Goal: Task Accomplishment & Management: Manage account settings

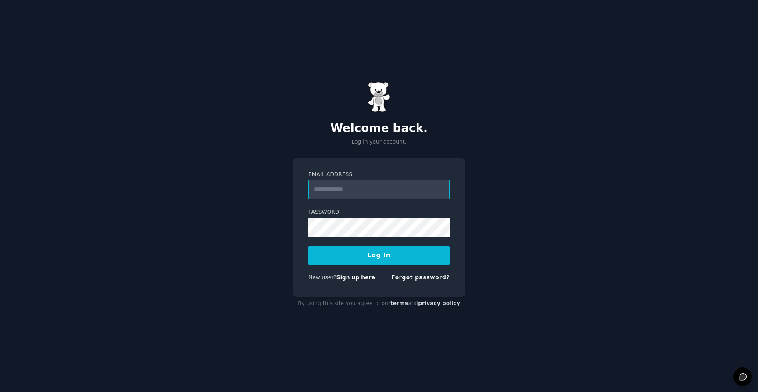
type input "**********"
click at [377, 270] on form "**********" at bounding box center [378, 228] width 141 height 114
click at [379, 255] on button "Log In" at bounding box center [378, 255] width 141 height 18
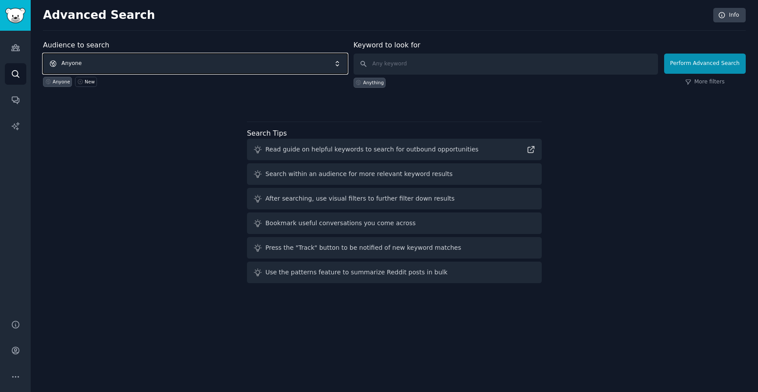
click at [108, 65] on span "Anyone" at bounding box center [195, 64] width 305 height 20
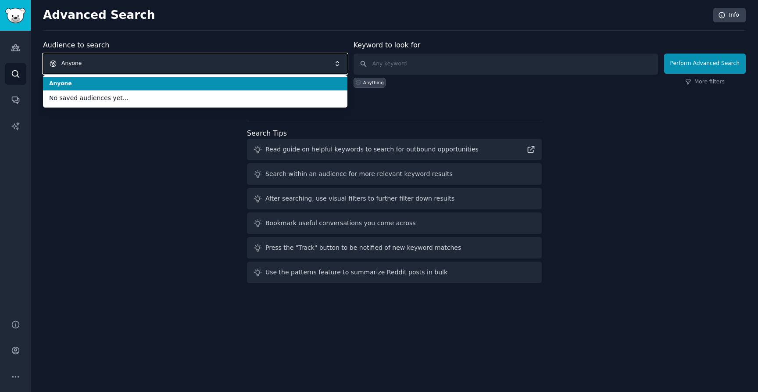
click at [108, 65] on span "Anyone" at bounding box center [195, 64] width 305 height 20
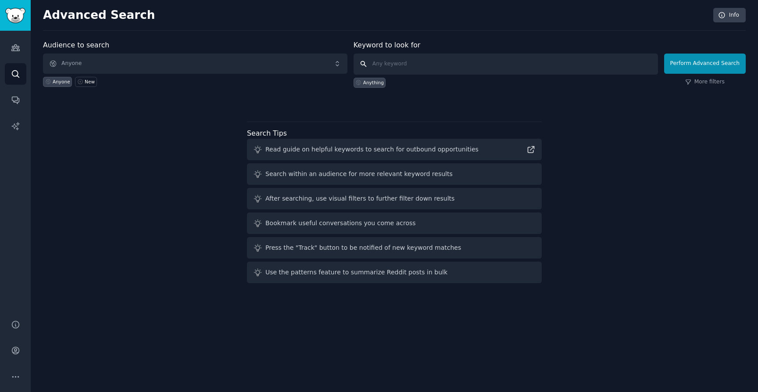
click at [488, 56] on input "text" at bounding box center [506, 64] width 305 height 21
type input "[MEDICAL_DATA]"
click at [698, 59] on button "Perform Advanced Search" at bounding box center [705, 64] width 82 height 20
drag, startPoint x: 494, startPoint y: 63, endPoint x: 510, endPoint y: 60, distance: 16.5
click at [495, 62] on input "text" at bounding box center [506, 64] width 305 height 21
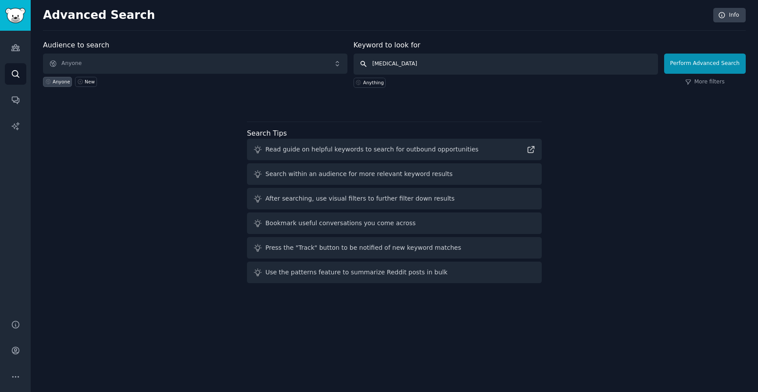
type input "[MEDICAL_DATA]"
click button "Perform Advanced Search" at bounding box center [705, 64] width 82 height 20
click at [442, 105] on div at bounding box center [394, 103] width 703 height 6
click at [19, 44] on icon "Sidebar" at bounding box center [15, 47] width 9 height 9
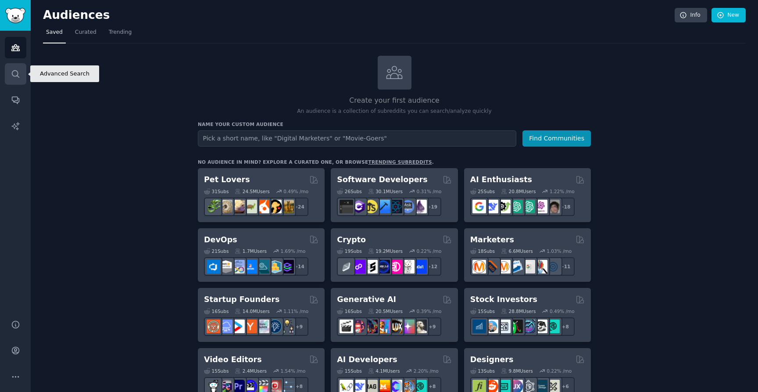
click at [15, 73] on icon "Sidebar" at bounding box center [15, 73] width 9 height 9
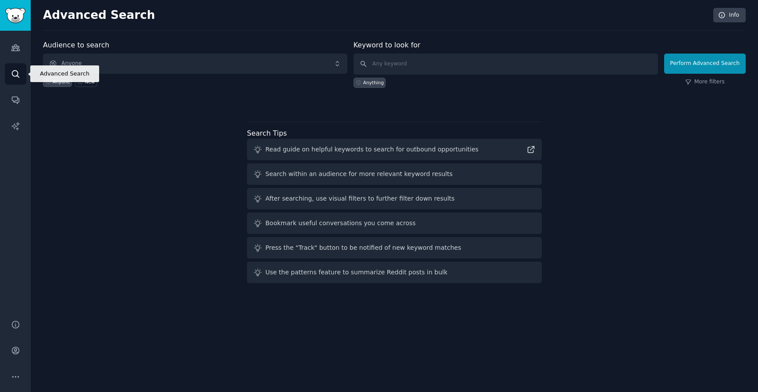
click at [13, 76] on icon "Sidebar" at bounding box center [15, 73] width 9 height 9
click at [399, 65] on input "text" at bounding box center [506, 64] width 305 height 21
type input "[MEDICAL_DATA]"
click at [471, 107] on div "Audience to search Anyone Anyone New Keyword to look for [MEDICAL_DATA] Anythin…" at bounding box center [394, 163] width 703 height 247
click at [16, 16] on img "Sidebar" at bounding box center [15, 15] width 20 height 15
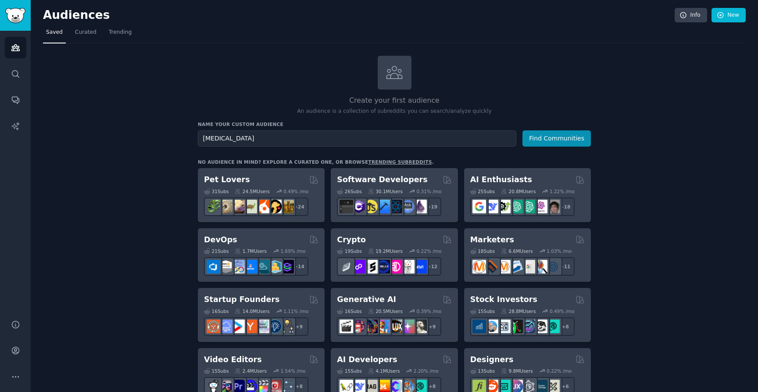
type input "[MEDICAL_DATA]"
click at [523, 130] on button "Find Communities" at bounding box center [557, 138] width 68 height 16
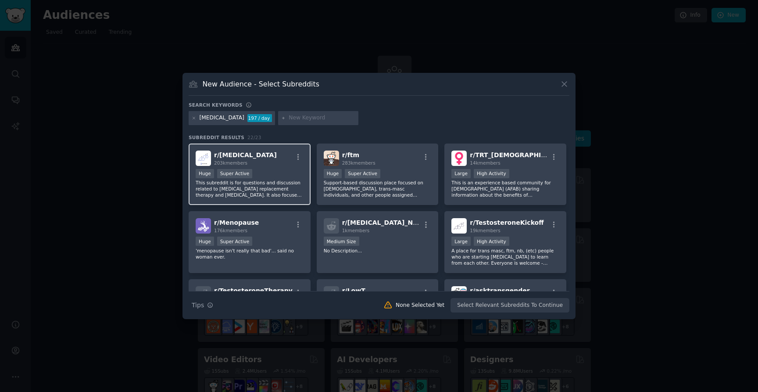
click at [269, 156] on div "r/ [MEDICAL_DATA] 203k members" at bounding box center [250, 158] width 108 height 15
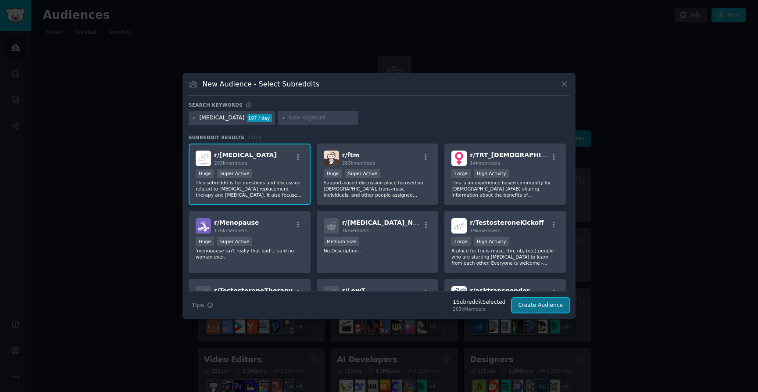
click at [545, 301] on button "Create Audience" at bounding box center [541, 305] width 58 height 15
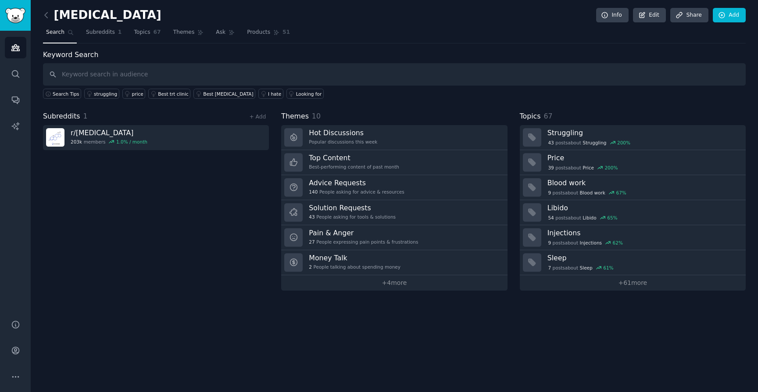
click at [171, 205] on div "Subreddits 1 + Add r/ [MEDICAL_DATA] 203k members 1.0 % / month" at bounding box center [156, 200] width 226 height 179
click at [182, 210] on div "Subreddits 1 + Add r/ [MEDICAL_DATA] 203k members 1.0 % / month" at bounding box center [156, 200] width 226 height 179
